Goal: Find specific page/section: Find specific page/section

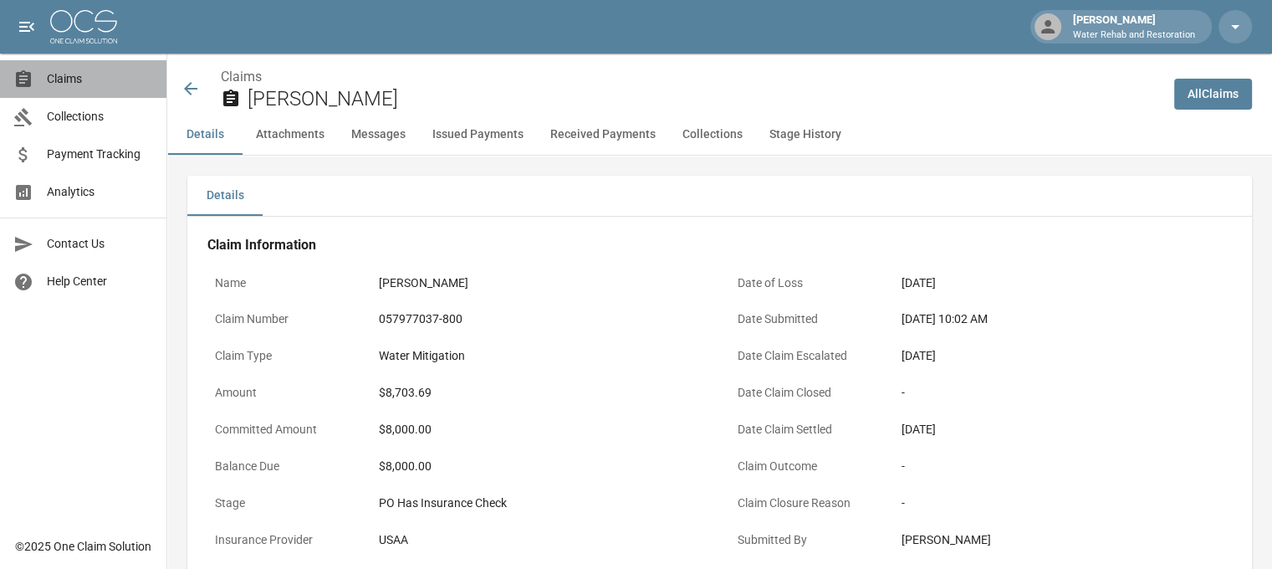
click at [74, 83] on span "Claims" at bounding box center [100, 79] width 106 height 18
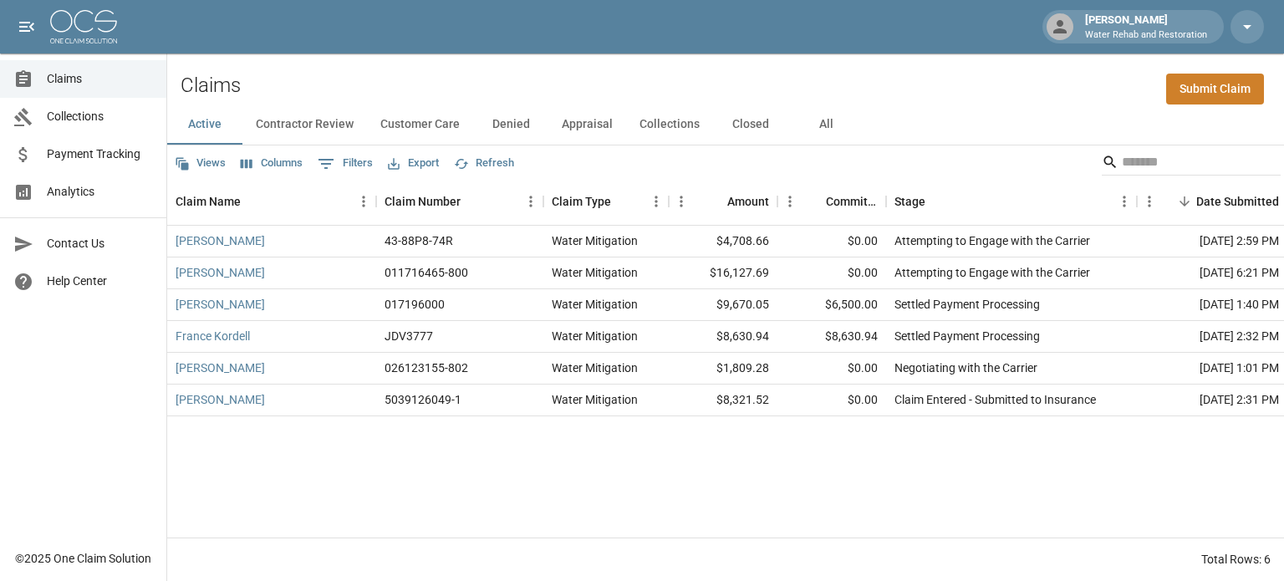
click at [823, 129] on button "All" at bounding box center [825, 125] width 75 height 40
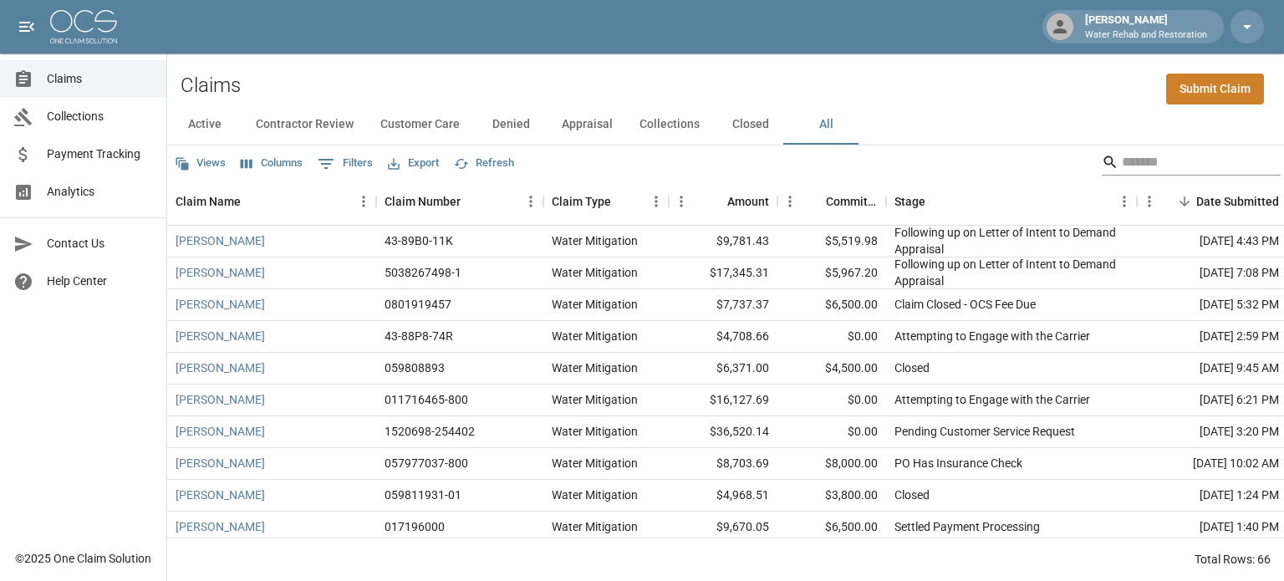
click at [1152, 156] on input "Search" at bounding box center [1189, 162] width 134 height 27
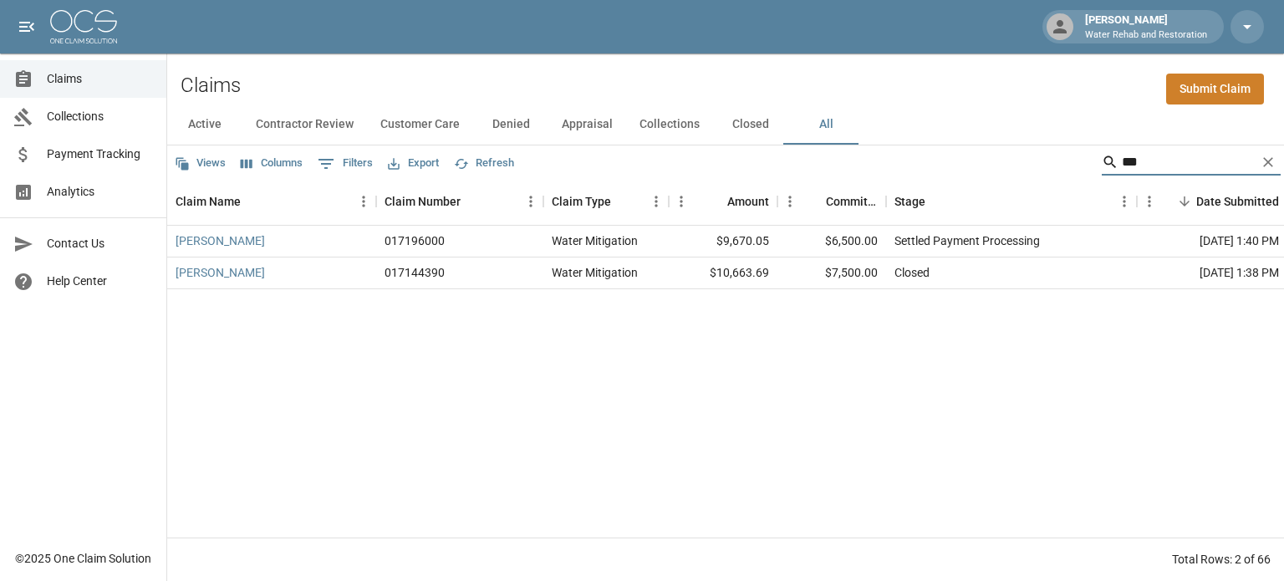
type input "***"
click at [258, 248] on div "[PERSON_NAME]" at bounding box center [271, 242] width 209 height 32
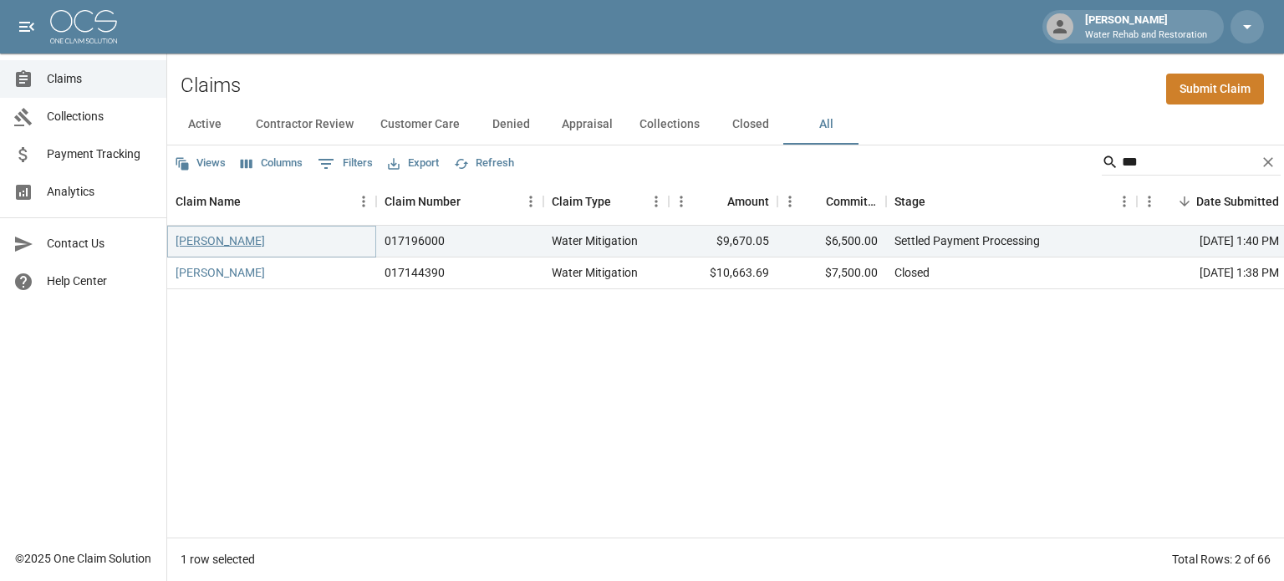
click at [234, 236] on link "[PERSON_NAME]" at bounding box center [220, 240] width 89 height 17
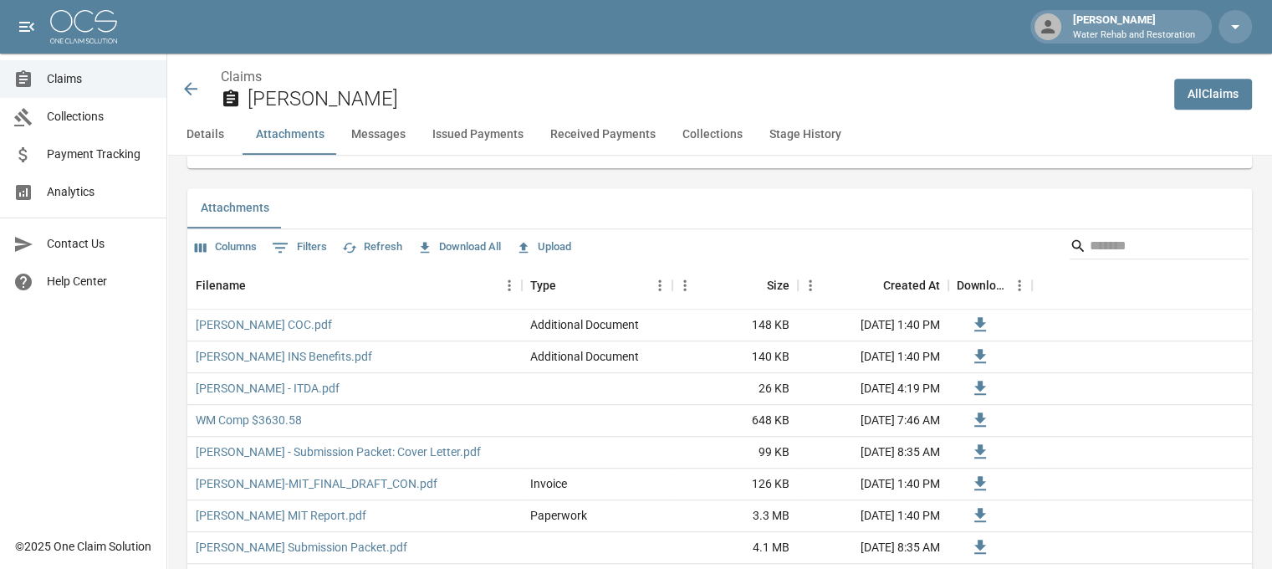
scroll to position [1087, 0]
